Goal: Task Accomplishment & Management: Complete application form

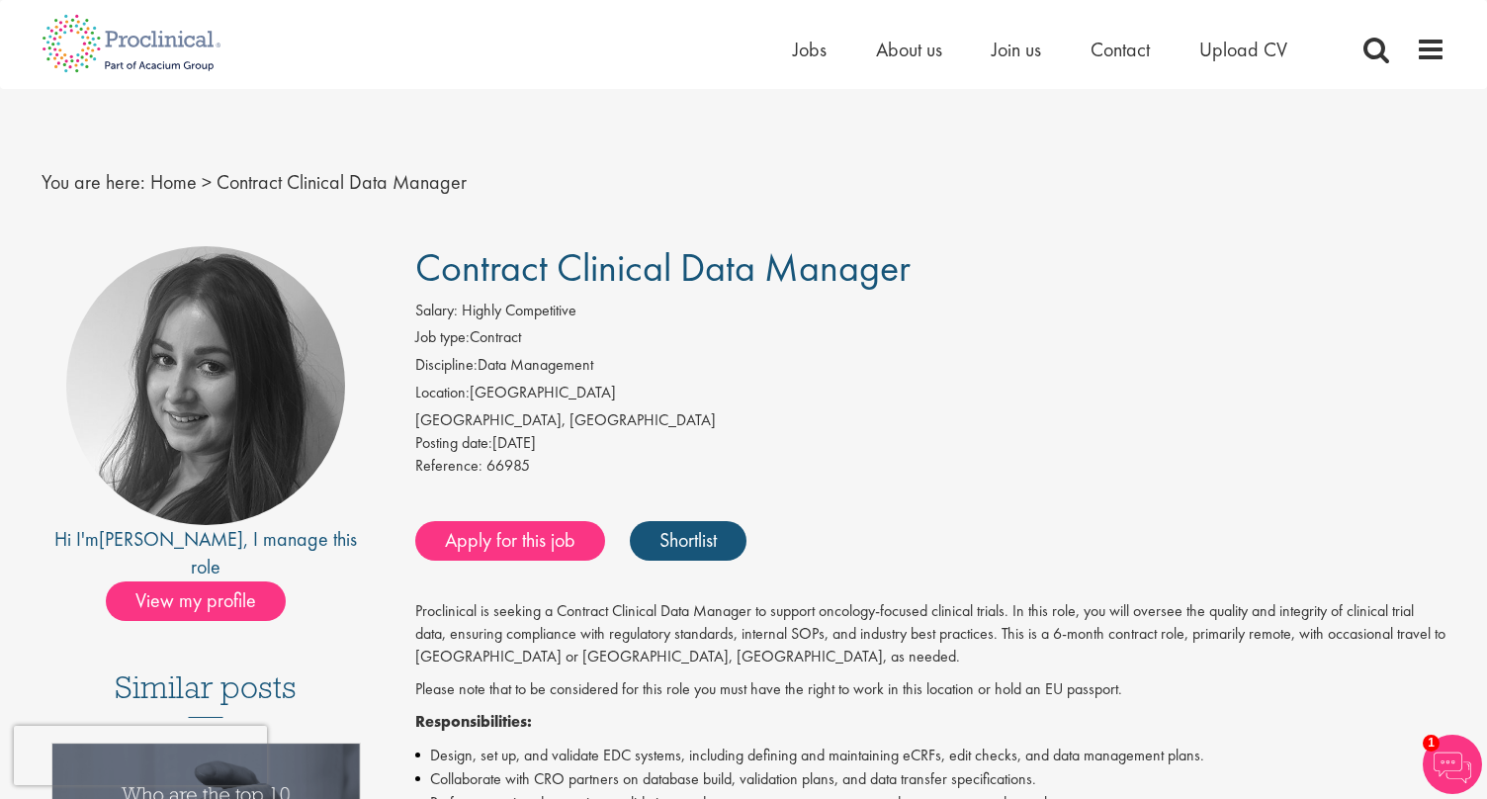
click at [705, 453] on div "Posting date: [DATE]" at bounding box center [930, 443] width 1031 height 23
click at [869, 385] on li "Location: [GEOGRAPHIC_DATA]" at bounding box center [930, 396] width 1031 height 28
click at [884, 398] on li "Location: [GEOGRAPHIC_DATA]" at bounding box center [930, 396] width 1031 height 28
click at [884, 397] on li "Location: [GEOGRAPHIC_DATA]" at bounding box center [930, 396] width 1031 height 28
click at [867, 403] on li "Location: [GEOGRAPHIC_DATA]" at bounding box center [930, 396] width 1031 height 28
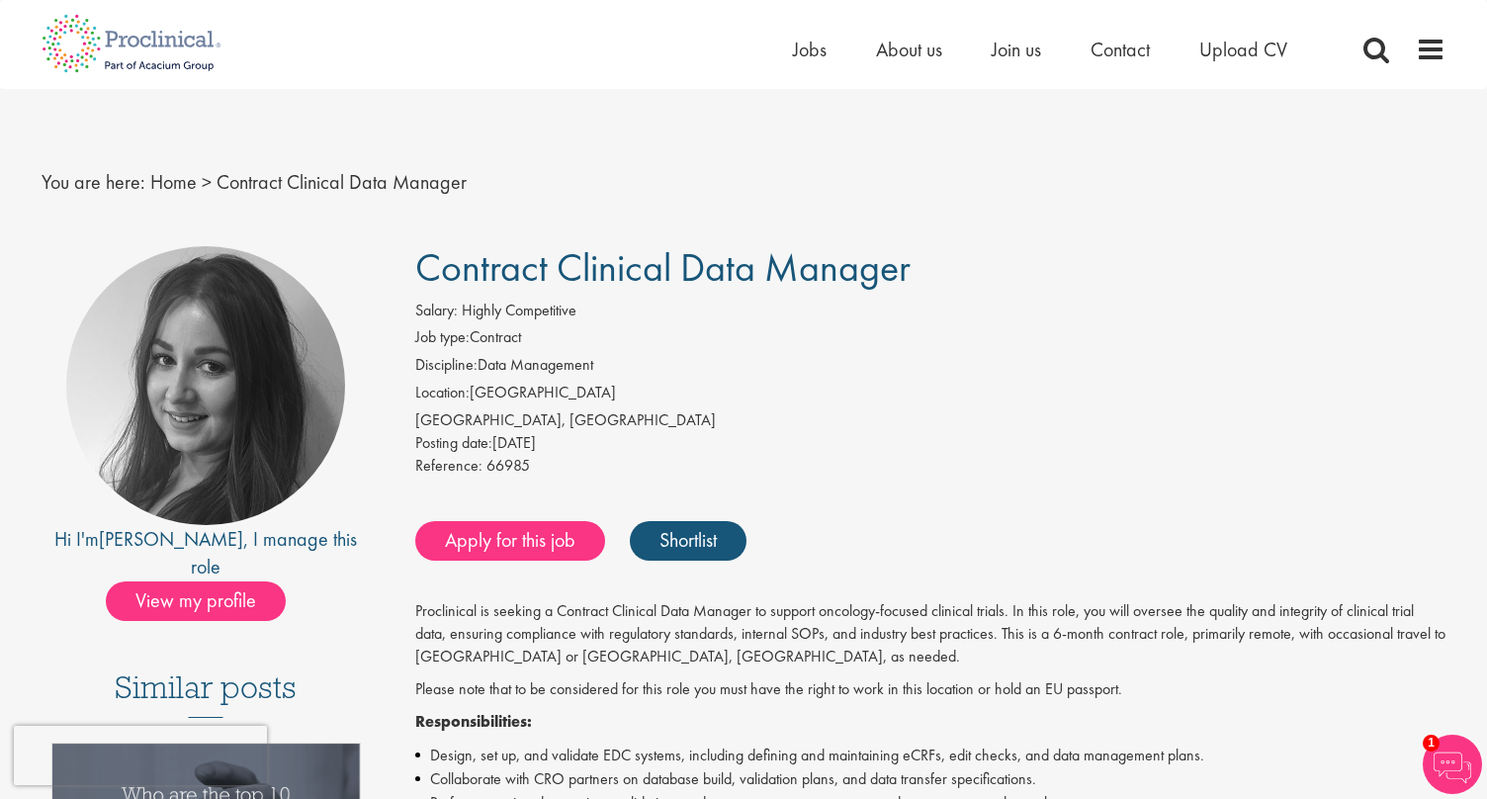
click at [655, 426] on div "[GEOGRAPHIC_DATA], [GEOGRAPHIC_DATA]" at bounding box center [930, 420] width 1031 height 23
click at [830, 565] on div "Apply for this job Shortlist" at bounding box center [928, 540] width 1036 height 59
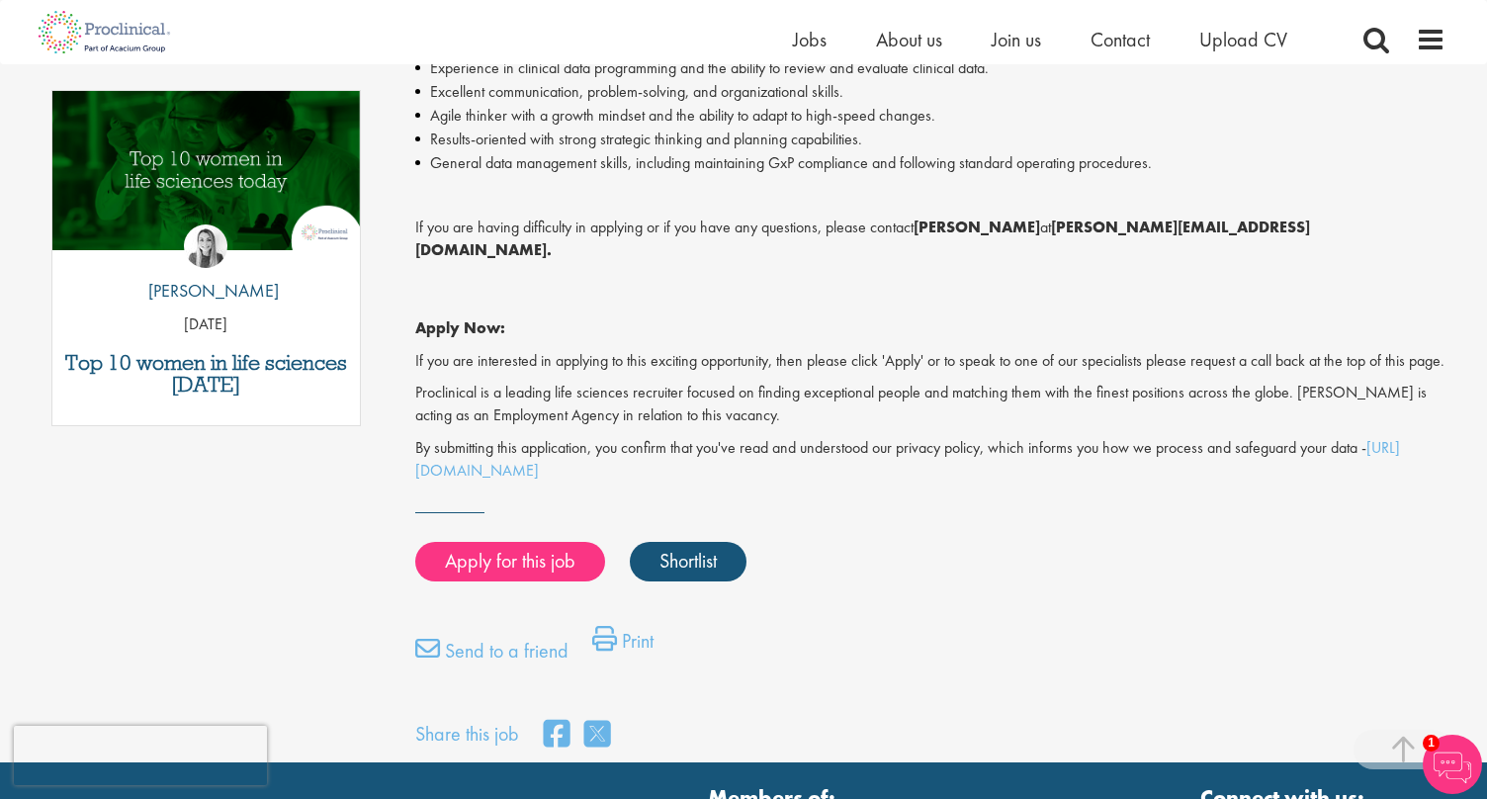
scroll to position [1028, 0]
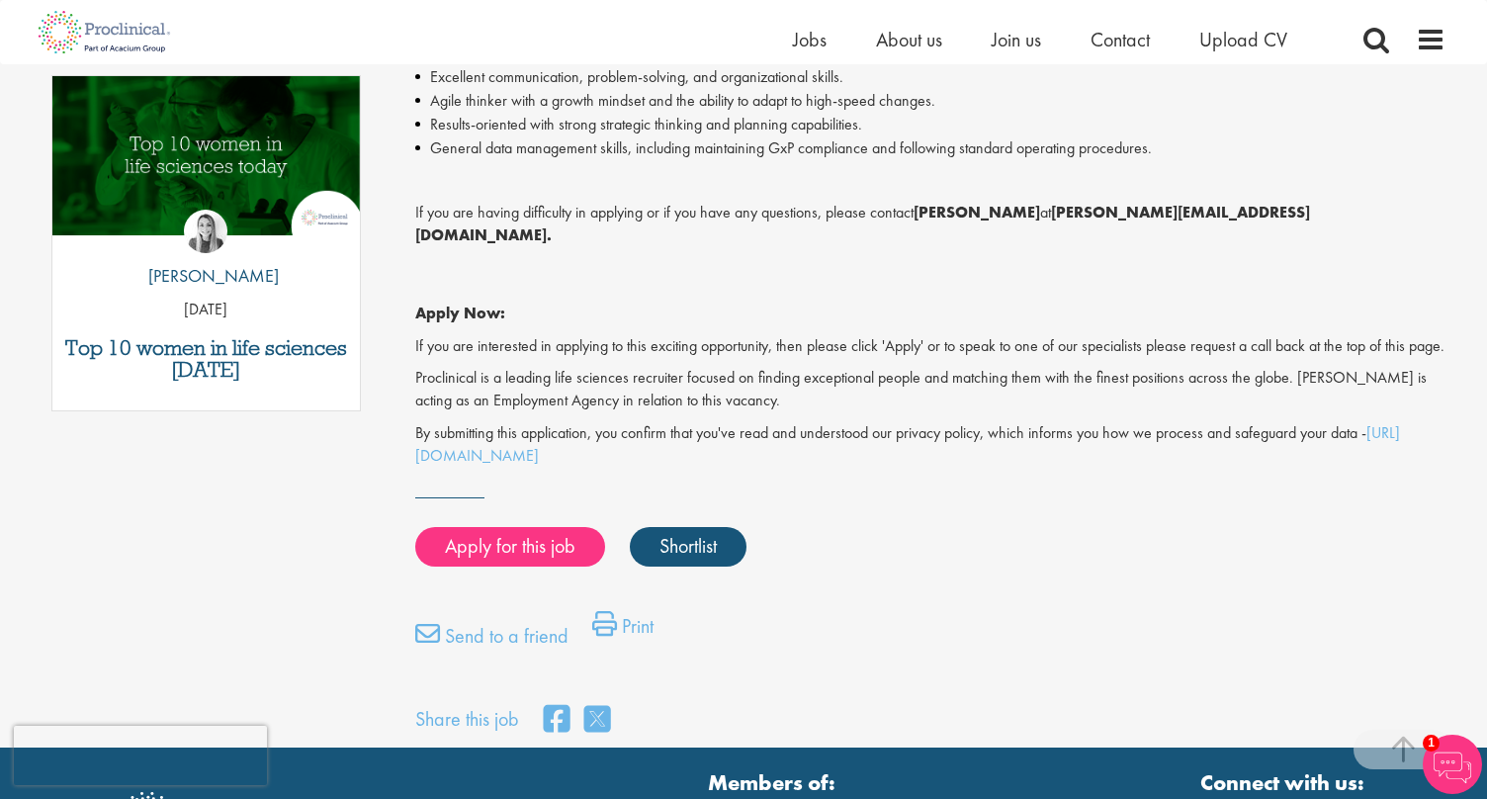
click at [742, 171] on p "Job description" at bounding box center [930, 181] width 1031 height 23
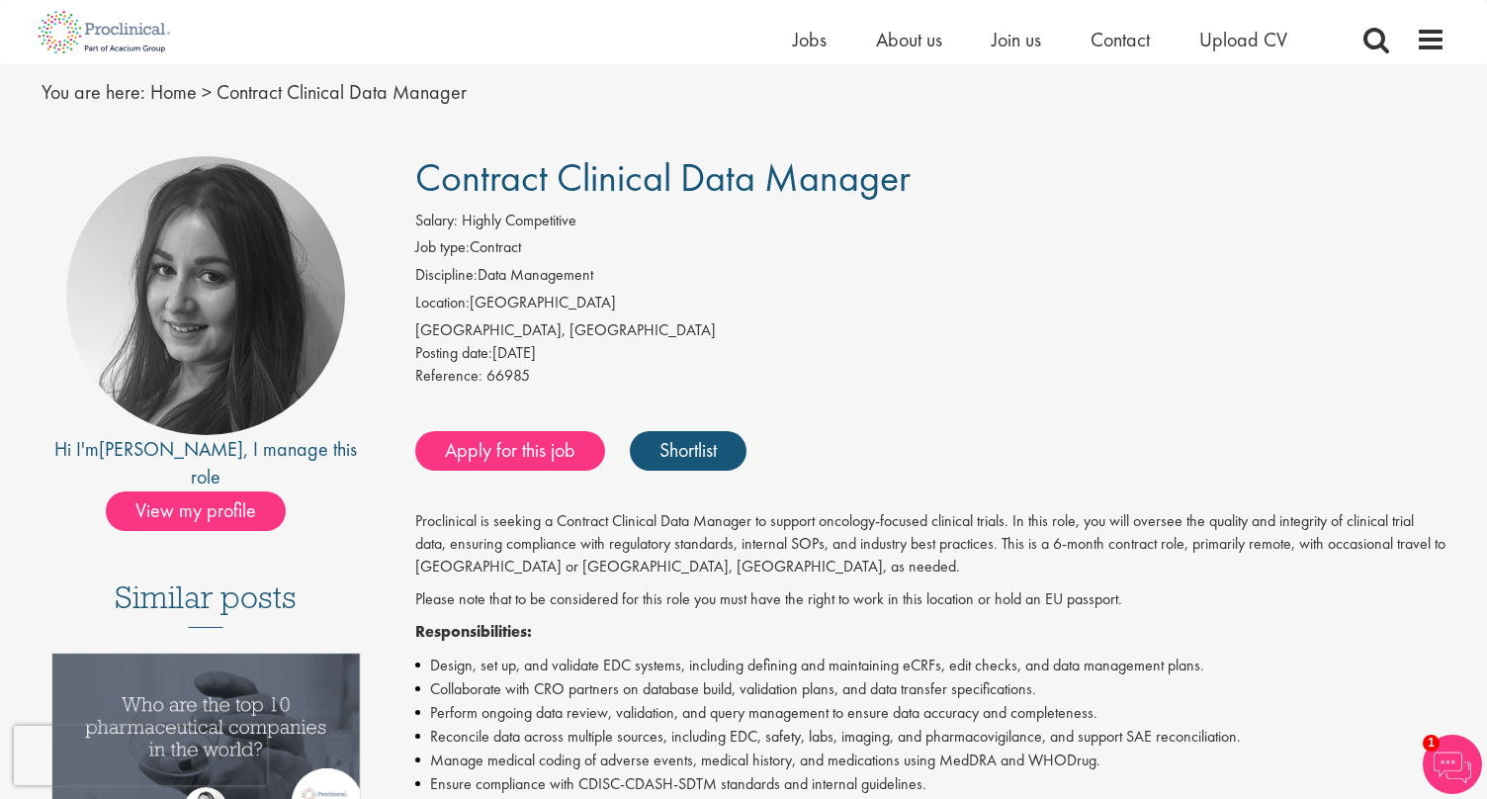
scroll to position [0, 0]
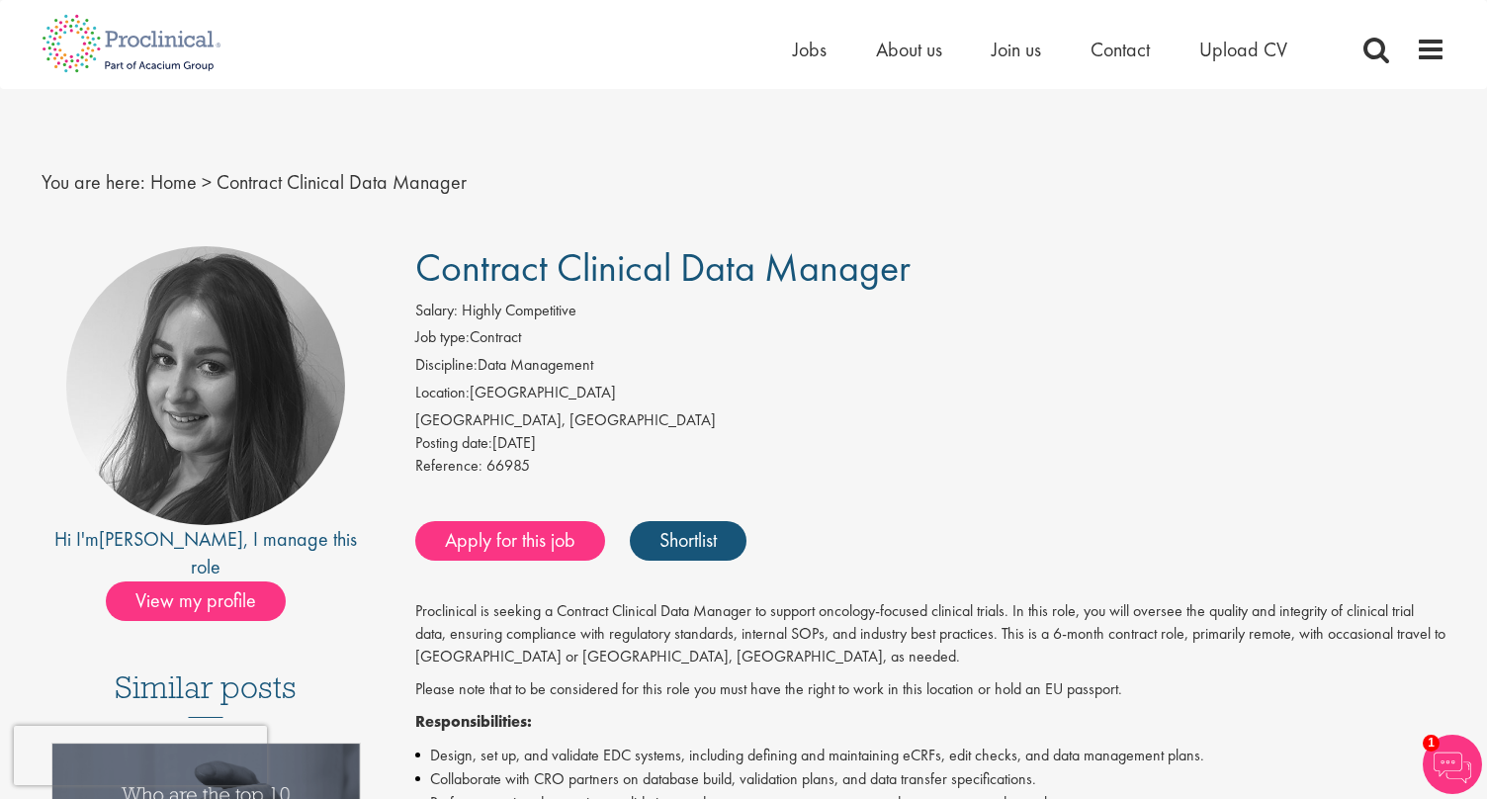
click at [961, 219] on div "You are here: Home > Contract Clinical Data Manager" at bounding box center [744, 162] width 1434 height 147
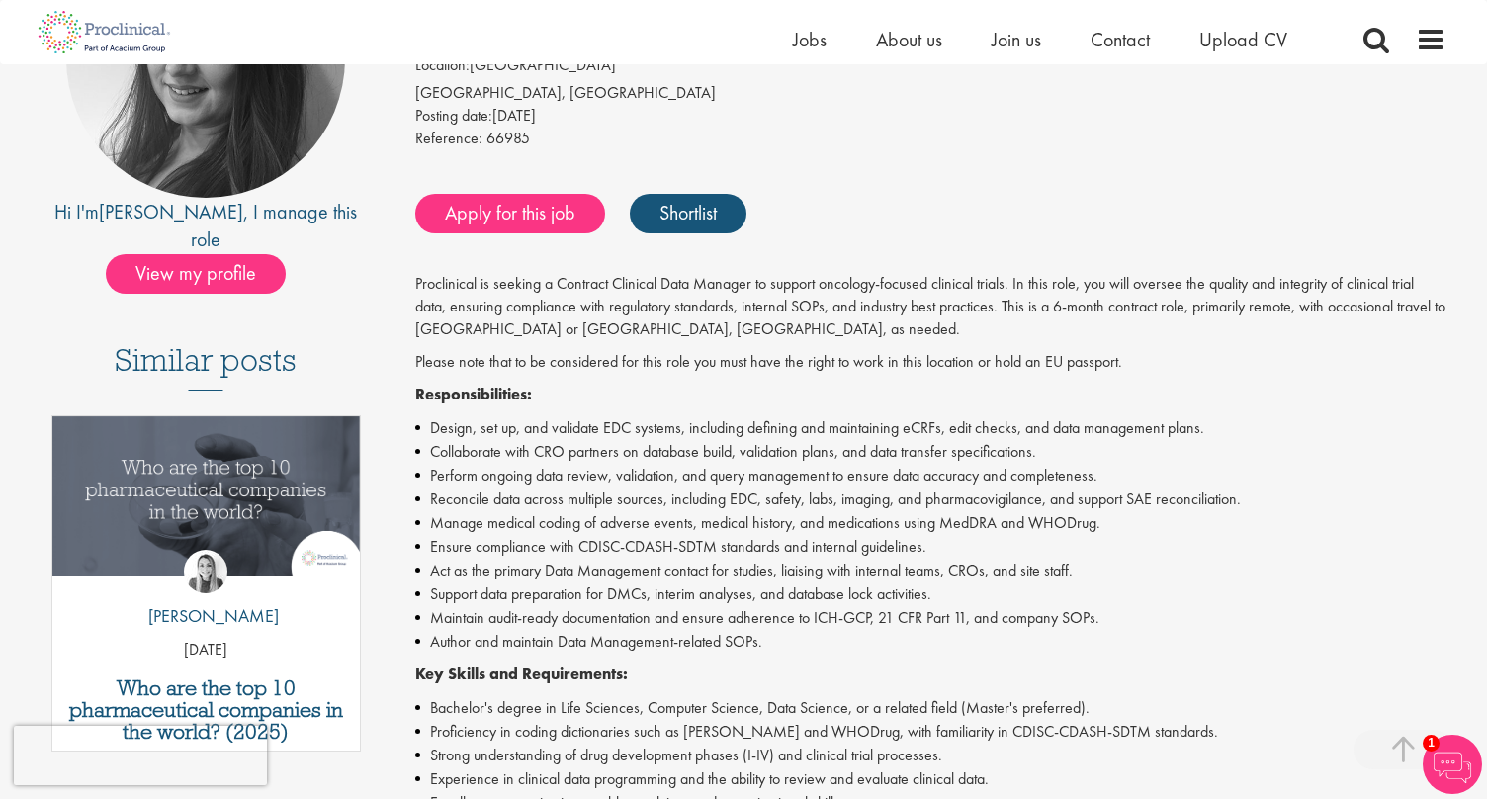
scroll to position [309, 0]
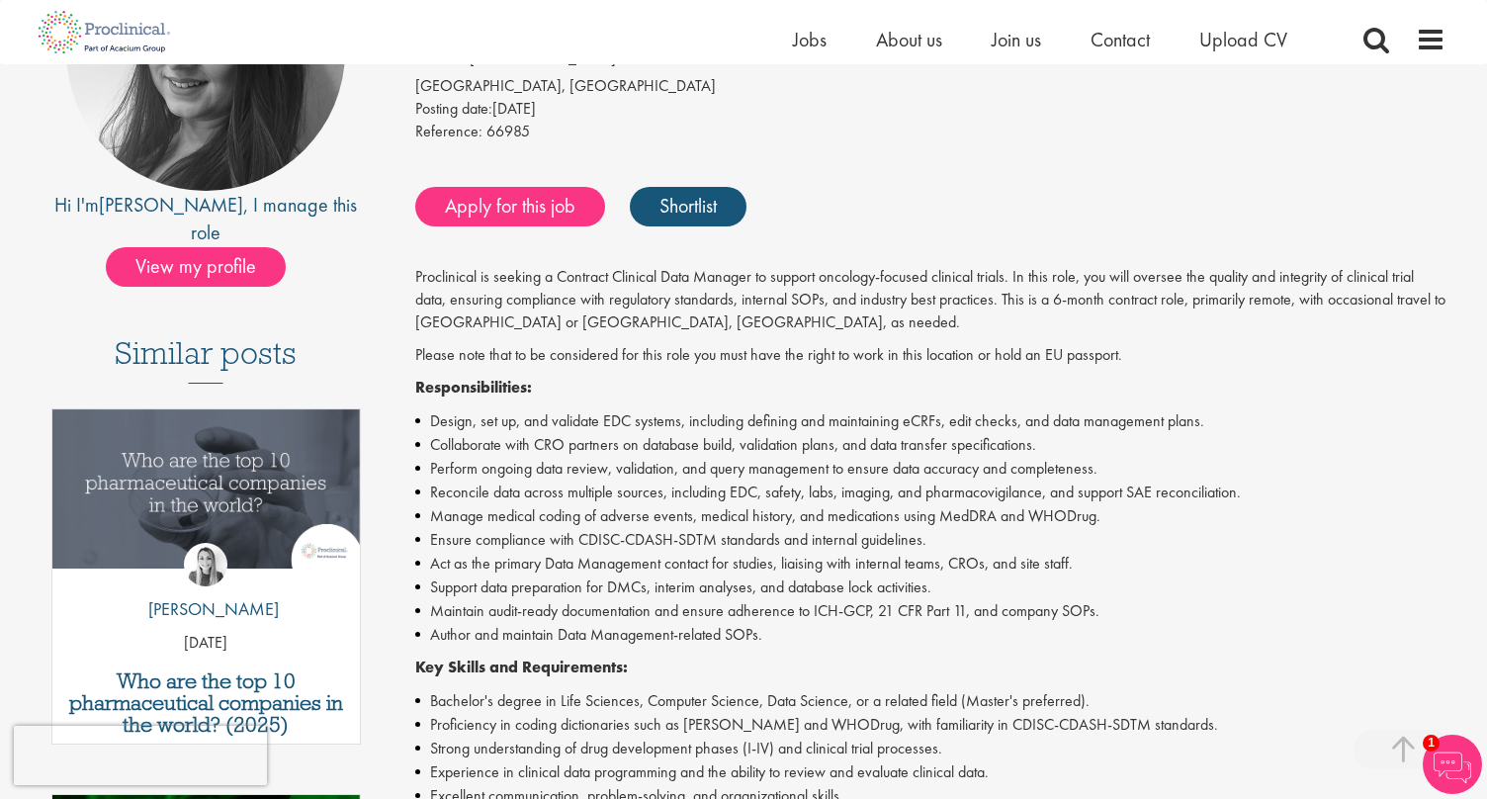
click at [840, 463] on li "Perform ongoing data review, validation, and query management to ensure data ac…" at bounding box center [930, 469] width 1031 height 24
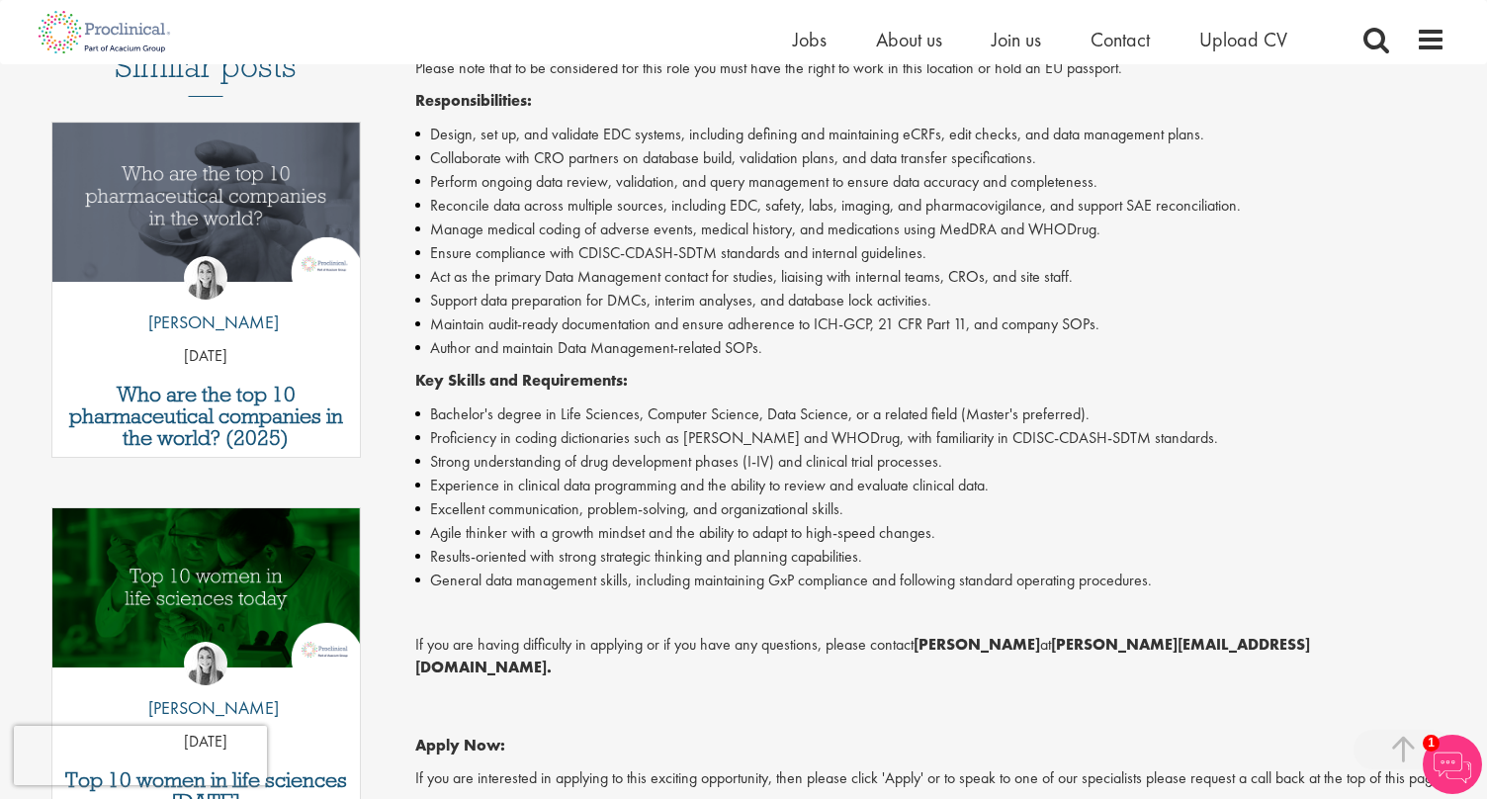
scroll to position [626, 0]
